Goal: Obtain resource: Obtain resource

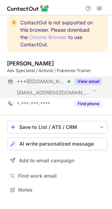
scroll to position [185, 112]
click at [96, 81] on button "View email" at bounding box center [88, 81] width 28 height 7
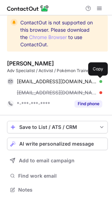
click at [96, 81] on span at bounding box center [99, 82] width 6 height 6
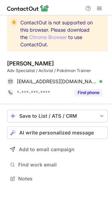
scroll to position [174, 112]
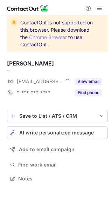
scroll to position [174, 112]
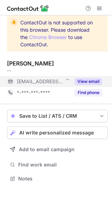
click at [98, 82] on button "View email" at bounding box center [88, 81] width 28 height 7
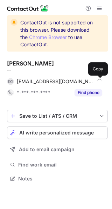
click at [98, 82] on span at bounding box center [99, 82] width 6 height 6
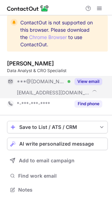
scroll to position [185, 112]
click at [94, 83] on button "View email" at bounding box center [88, 81] width 28 height 7
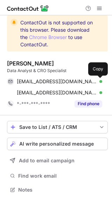
click at [98, 80] on span at bounding box center [99, 82] width 6 height 6
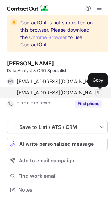
click at [98, 91] on span at bounding box center [99, 93] width 6 height 6
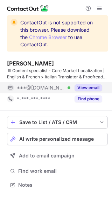
scroll to position [180, 112]
click at [97, 85] on button "View email" at bounding box center [88, 87] width 28 height 7
click at [97, 85] on div "***@gmail.com" at bounding box center [59, 88] width 85 height 6
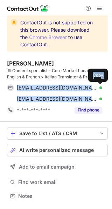
click at [97, 85] on span at bounding box center [99, 88] width 6 height 6
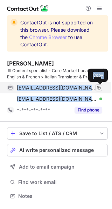
click at [97, 85] on span at bounding box center [99, 88] width 6 height 6
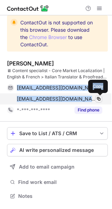
click at [101, 98] on button at bounding box center [98, 99] width 7 height 7
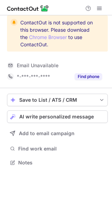
scroll to position [158, 112]
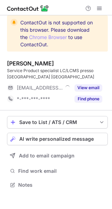
scroll to position [180, 112]
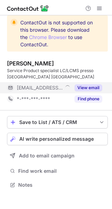
click at [94, 87] on button "View email" at bounding box center [88, 87] width 28 height 7
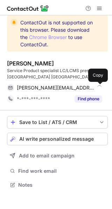
click at [96, 86] on span at bounding box center [99, 88] width 6 height 6
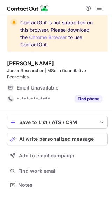
scroll to position [180, 112]
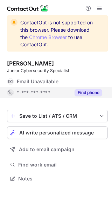
scroll to position [3, 3]
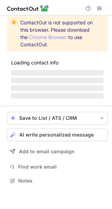
scroll to position [180, 112]
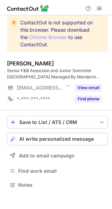
click at [99, 84] on div "View email" at bounding box center [86, 87] width 32 height 11
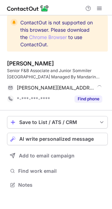
click at [99, 85] on span at bounding box center [99, 88] width 6 height 6
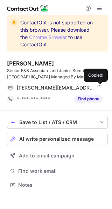
click at [99, 85] on span at bounding box center [99, 88] width 6 height 6
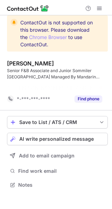
scroll to position [169, 112]
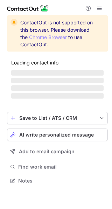
scroll to position [174, 112]
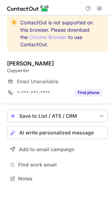
scroll to position [174, 112]
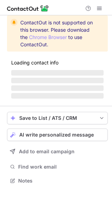
scroll to position [174, 112]
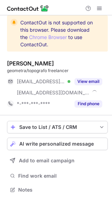
click at [97, 84] on button "View email" at bounding box center [88, 81] width 28 height 7
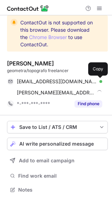
click at [97, 81] on span at bounding box center [99, 82] width 6 height 6
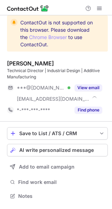
scroll to position [191, 112]
click at [97, 85] on button "View email" at bounding box center [88, 87] width 28 height 7
click at [97, 85] on div "***@gmail.com" at bounding box center [59, 88] width 85 height 6
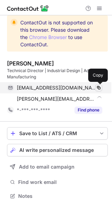
click at [98, 85] on span at bounding box center [99, 88] width 6 height 6
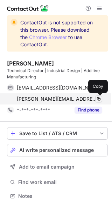
click at [99, 98] on span at bounding box center [99, 99] width 6 height 6
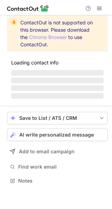
scroll to position [174, 112]
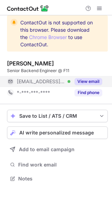
click at [96, 81] on button "View email" at bounding box center [88, 81] width 28 height 7
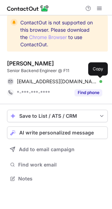
click at [96, 81] on span at bounding box center [99, 82] width 6 height 6
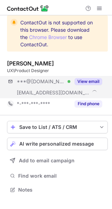
scroll to position [185, 112]
click at [95, 82] on button "View email" at bounding box center [88, 81] width 28 height 7
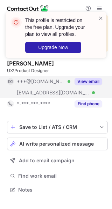
click at [97, 79] on button "View email" at bounding box center [88, 81] width 28 height 7
click at [97, 79] on div "***@gmail.com Verified ***@cryptopay.me Verified View email" at bounding box center [54, 87] width 95 height 22
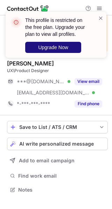
click at [69, 47] on button "Upgrade Now" at bounding box center [53, 47] width 56 height 11
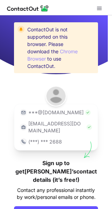
scroll to position [32, 0]
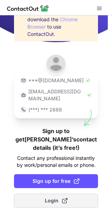
click at [65, 195] on button "Login" at bounding box center [56, 201] width 84 height 14
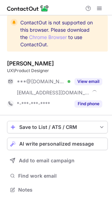
scroll to position [185, 112]
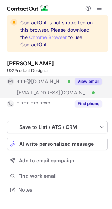
click at [98, 80] on button "View email" at bounding box center [88, 81] width 28 height 7
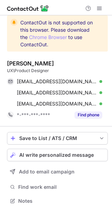
scroll to position [196, 107]
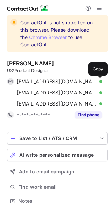
click at [98, 80] on span at bounding box center [99, 82] width 6 height 6
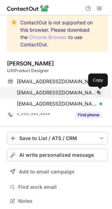
click at [99, 90] on button at bounding box center [98, 92] width 7 height 7
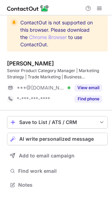
scroll to position [180, 112]
click at [97, 84] on button "View email" at bounding box center [88, 87] width 28 height 7
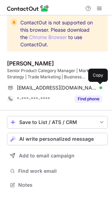
click at [97, 87] on span at bounding box center [99, 88] width 6 height 6
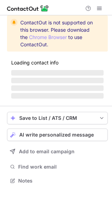
scroll to position [174, 112]
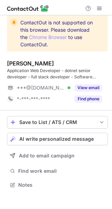
scroll to position [180, 112]
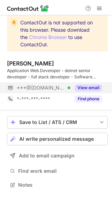
click at [97, 84] on button "View email" at bounding box center [88, 87] width 28 height 7
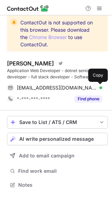
click at [97, 85] on span at bounding box center [99, 88] width 6 height 6
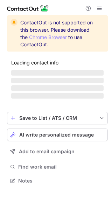
scroll to position [174, 112]
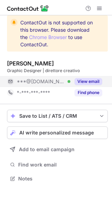
click at [97, 81] on button "View email" at bounding box center [88, 81] width 28 height 7
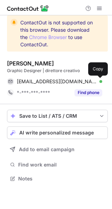
click at [97, 81] on span at bounding box center [99, 82] width 6 height 6
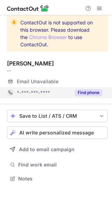
scroll to position [174, 112]
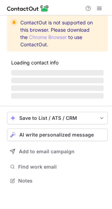
scroll to position [3, 3]
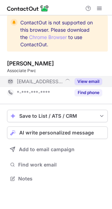
click at [100, 81] on button "View email" at bounding box center [88, 81] width 28 height 7
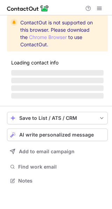
scroll to position [185, 112]
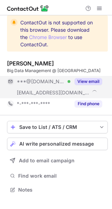
click at [97, 80] on button "View email" at bounding box center [88, 81] width 28 height 7
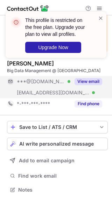
click at [97, 80] on button "View email" at bounding box center [88, 81] width 28 height 7
click at [97, 80] on div "***@gmail.com" at bounding box center [59, 81] width 85 height 6
click at [97, 80] on button "View email" at bounding box center [88, 81] width 28 height 7
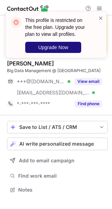
click at [61, 49] on span "Upgrade Now" at bounding box center [53, 48] width 30 height 6
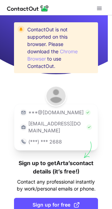
scroll to position [32, 0]
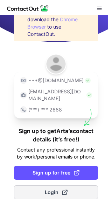
click at [66, 190] on button "Login" at bounding box center [56, 192] width 84 height 14
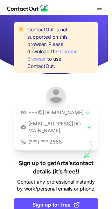
scroll to position [32, 0]
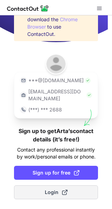
click at [78, 194] on button "Login" at bounding box center [56, 192] width 84 height 14
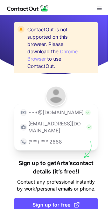
scroll to position [32, 0]
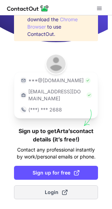
click at [71, 189] on button "Login" at bounding box center [56, 192] width 84 height 14
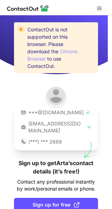
scroll to position [32, 0]
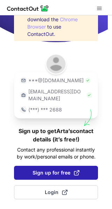
click at [70, 170] on span "Sign up for free" at bounding box center [55, 172] width 47 height 7
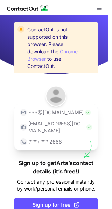
scroll to position [32, 0]
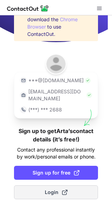
click at [72, 193] on button "Login" at bounding box center [56, 192] width 84 height 14
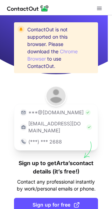
scroll to position [32, 0]
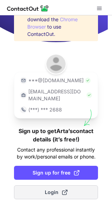
click at [76, 193] on button "Login" at bounding box center [56, 192] width 84 height 14
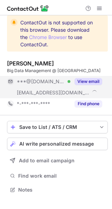
scroll to position [185, 112]
click at [98, 81] on button "View email" at bounding box center [88, 81] width 28 height 7
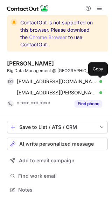
click at [98, 81] on span at bounding box center [99, 82] width 6 height 6
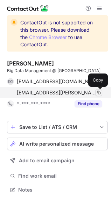
click at [99, 93] on span at bounding box center [99, 93] width 6 height 6
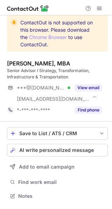
scroll to position [191, 112]
click at [98, 84] on button "View email" at bounding box center [88, 87] width 28 height 7
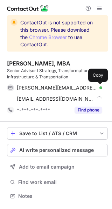
click at [99, 86] on span at bounding box center [99, 88] width 6 height 6
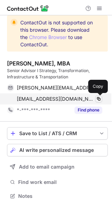
click at [101, 100] on span at bounding box center [99, 99] width 6 height 6
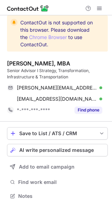
click at [102, 89] on div "alex_cutrera@yahoo.it Verified Copy acutrera@formez.it Verified Copy" at bounding box center [57, 93] width 100 height 22
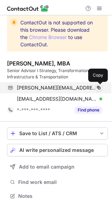
click at [99, 86] on span at bounding box center [99, 88] width 6 height 6
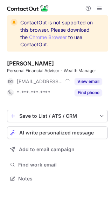
scroll to position [174, 112]
click at [99, 85] on button "View email" at bounding box center [88, 81] width 28 height 7
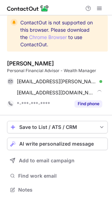
scroll to position [185, 112]
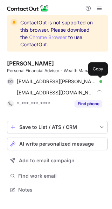
click at [98, 82] on span at bounding box center [99, 82] width 6 height 6
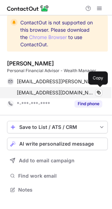
click at [94, 91] on div "[EMAIL_ADDRESS][DOMAIN_NAME]" at bounding box center [59, 93] width 85 height 6
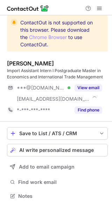
scroll to position [191, 112]
click at [96, 83] on div "View email" at bounding box center [86, 87] width 32 height 11
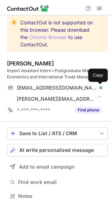
click at [98, 86] on span at bounding box center [99, 88] width 6 height 6
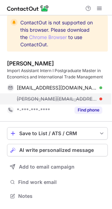
click at [96, 98] on div "gabriele@hisenseitalia.it" at bounding box center [59, 99] width 85 height 6
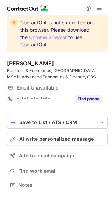
scroll to position [180, 112]
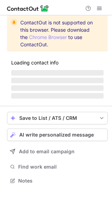
scroll to position [180, 112]
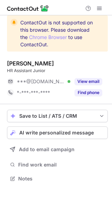
scroll to position [174, 112]
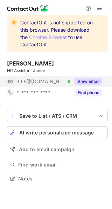
click at [96, 81] on button "View email" at bounding box center [88, 81] width 28 height 7
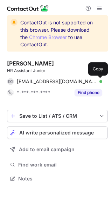
click at [96, 79] on span at bounding box center [99, 82] width 6 height 6
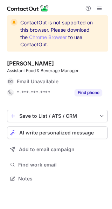
scroll to position [174, 112]
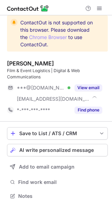
scroll to position [191, 112]
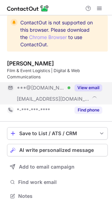
click at [97, 87] on button "View email" at bounding box center [88, 87] width 28 height 7
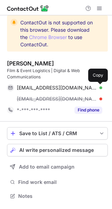
click at [98, 86] on span at bounding box center [99, 88] width 6 height 6
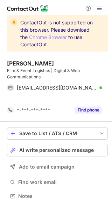
scroll to position [180, 112]
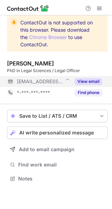
scroll to position [174, 112]
click at [96, 79] on button "View email" at bounding box center [88, 81] width 28 height 7
click at [96, 79] on div "***@europa.eu" at bounding box center [59, 81] width 85 height 6
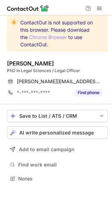
click at [96, 79] on span at bounding box center [99, 82] width 6 height 6
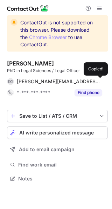
click at [96, 79] on span at bounding box center [99, 82] width 6 height 6
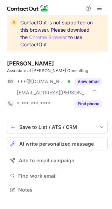
scroll to position [185, 112]
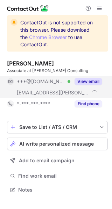
click at [98, 79] on button "View email" at bounding box center [88, 81] width 28 height 7
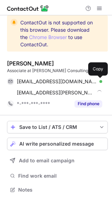
click at [98, 79] on span at bounding box center [99, 82] width 6 height 6
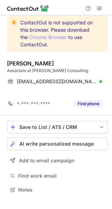
scroll to position [174, 112]
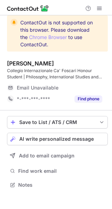
scroll to position [180, 112]
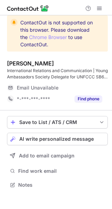
scroll to position [180, 112]
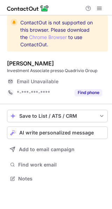
scroll to position [174, 112]
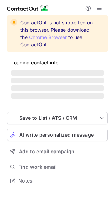
scroll to position [191, 112]
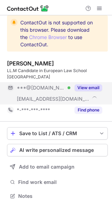
click at [98, 85] on button "View email" at bounding box center [88, 87] width 28 height 7
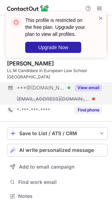
click at [99, 86] on div "***@[DOMAIN_NAME] Verified [EMAIL_ADDRESS][DOMAIN_NAME] View email" at bounding box center [54, 93] width 95 height 22
click at [99, 86] on div "***@[DOMAIN_NAME]" at bounding box center [59, 88] width 85 height 6
click at [99, 86] on button "View email" at bounding box center [88, 87] width 28 height 7
click at [99, 86] on div "***@[DOMAIN_NAME]" at bounding box center [59, 88] width 85 height 6
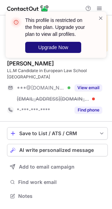
click at [63, 47] on span "Upgrade Now" at bounding box center [53, 48] width 30 height 6
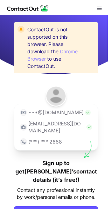
scroll to position [32, 0]
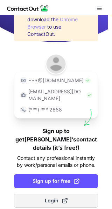
click at [62, 198] on span at bounding box center [65, 201] width 6 height 6
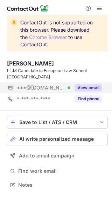
scroll to position [180, 112]
click at [96, 84] on div "View email" at bounding box center [86, 87] width 32 height 11
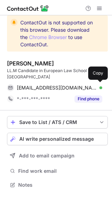
click at [96, 84] on div "[EMAIL_ADDRESS][DOMAIN_NAME] Verified Copy" at bounding box center [54, 87] width 95 height 11
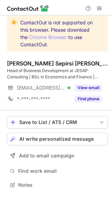
scroll to position [180, 112]
click at [97, 84] on div "View email" at bounding box center [86, 87] width 32 height 11
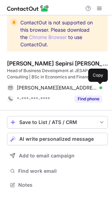
click at [98, 86] on span at bounding box center [99, 88] width 6 height 6
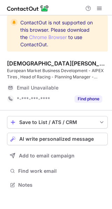
scroll to position [180, 112]
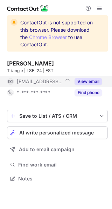
scroll to position [174, 112]
click at [94, 83] on button "View email" at bounding box center [88, 81] width 28 height 7
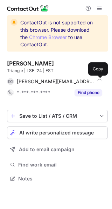
click at [99, 79] on span at bounding box center [99, 82] width 6 height 6
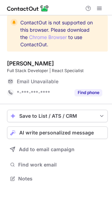
scroll to position [174, 112]
click at [97, 84] on div "Email Unavailable" at bounding box center [59, 81] width 85 height 11
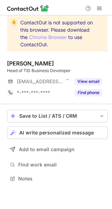
scroll to position [174, 112]
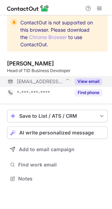
click at [97, 78] on button "View email" at bounding box center [88, 81] width 28 height 7
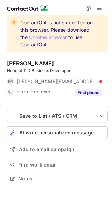
click at [97, 78] on div "[PERSON_NAME][EMAIL_ADDRESS][PERSON_NAME][DOMAIN_NAME]" at bounding box center [59, 81] width 85 height 6
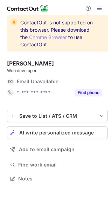
scroll to position [174, 112]
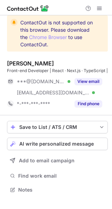
scroll to position [191, 112]
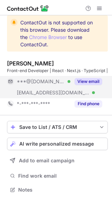
click at [97, 85] on button "View email" at bounding box center [88, 81] width 28 height 7
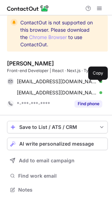
click at [97, 84] on div "[EMAIL_ADDRESS][DOMAIN_NAME] Verified Copy" at bounding box center [54, 81] width 95 height 11
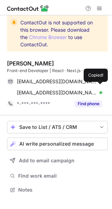
click at [97, 84] on div "[EMAIL_ADDRESS][DOMAIN_NAME] Verified Copied!" at bounding box center [54, 81] width 95 height 11
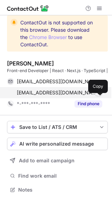
click at [101, 96] on span at bounding box center [99, 93] width 6 height 6
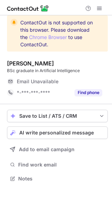
scroll to position [174, 112]
click at [96, 84] on div "Email Unavailable" at bounding box center [59, 81] width 85 height 11
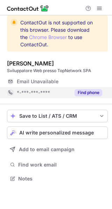
scroll to position [174, 112]
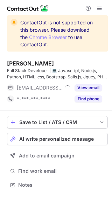
scroll to position [180, 112]
click at [98, 83] on div "View email" at bounding box center [86, 87] width 32 height 11
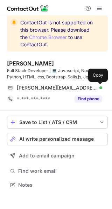
click at [98, 86] on span at bounding box center [99, 88] width 6 height 6
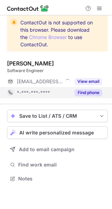
scroll to position [3, 3]
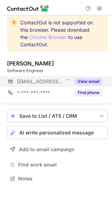
click at [98, 82] on button "View email" at bounding box center [88, 81] width 28 height 7
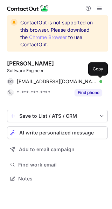
click at [98, 82] on span at bounding box center [99, 82] width 6 height 6
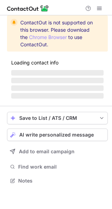
scroll to position [174, 112]
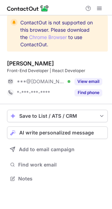
click at [95, 85] on div "View email" at bounding box center [86, 81] width 32 height 11
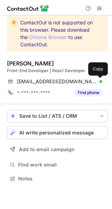
click at [96, 81] on span at bounding box center [99, 82] width 6 height 6
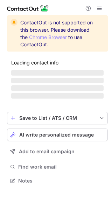
scroll to position [174, 112]
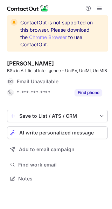
scroll to position [174, 112]
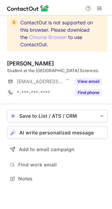
scroll to position [180, 112]
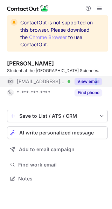
drag, startPoint x: 93, startPoint y: 82, endPoint x: 96, endPoint y: 89, distance: 8.0
click at [96, 89] on div "Ksenija Kostic Student at the University of Gastronomic Sciences. ***@multidial…" at bounding box center [57, 79] width 100 height 38
click at [96, 85] on button "View email" at bounding box center [88, 81] width 28 height 7
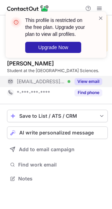
click at [97, 85] on button "View email" at bounding box center [88, 81] width 28 height 7
click at [97, 86] on div "***@multidialogo.it" at bounding box center [54, 81] width 95 height 11
click at [97, 85] on div "***@multidialogo.it" at bounding box center [59, 81] width 85 height 6
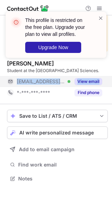
click at [97, 86] on div "***@multidialogo.it Verified View email" at bounding box center [54, 81] width 95 height 11
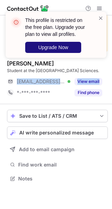
click at [62, 47] on span "Upgrade Now" at bounding box center [53, 48] width 30 height 6
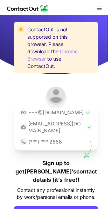
scroll to position [32, 0]
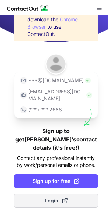
click at [70, 194] on button "Login" at bounding box center [56, 201] width 84 height 14
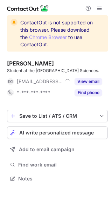
scroll to position [180, 112]
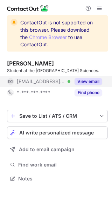
click at [96, 83] on div "View email" at bounding box center [86, 81] width 32 height 11
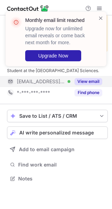
click at [98, 85] on button "View email" at bounding box center [88, 81] width 28 height 7
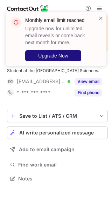
click at [59, 56] on span "Upgrade Now" at bounding box center [53, 56] width 30 height 6
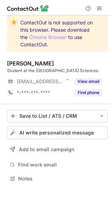
scroll to position [180, 112]
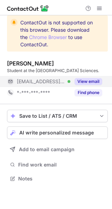
click at [96, 85] on button "View email" at bounding box center [88, 81] width 28 height 7
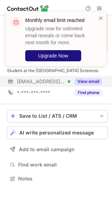
click at [68, 52] on button "Upgrade Now" at bounding box center [53, 55] width 56 height 11
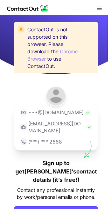
scroll to position [32, 0]
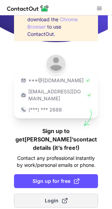
click at [72, 195] on button "Login" at bounding box center [56, 201] width 84 height 14
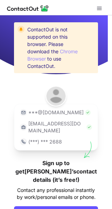
scroll to position [32, 0]
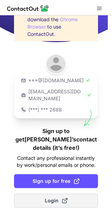
click at [63, 198] on span at bounding box center [65, 201] width 6 height 6
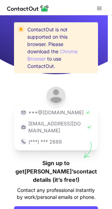
scroll to position [32, 0]
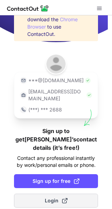
click at [55, 197] on span "Login" at bounding box center [56, 200] width 23 height 7
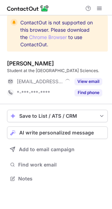
scroll to position [180, 112]
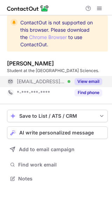
click at [94, 84] on div "View email" at bounding box center [86, 81] width 32 height 11
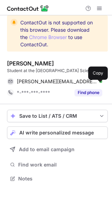
click at [95, 84] on div "kostic@multidialogo.it Verified Copy" at bounding box center [54, 81] width 95 height 11
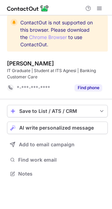
scroll to position [169, 112]
